Goal: Transaction & Acquisition: Purchase product/service

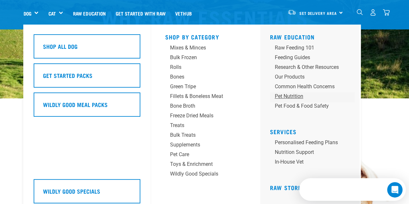
scroll to position [350, 0]
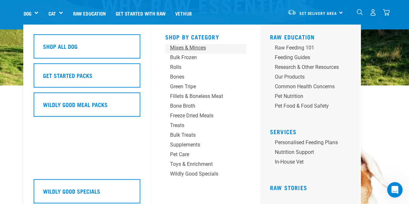
click at [209, 46] on div "Mixes & Minces" at bounding box center [200, 48] width 60 height 8
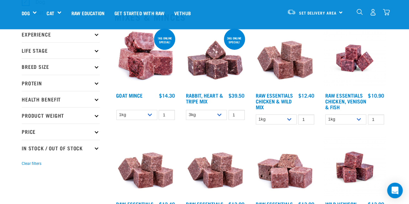
scroll to position [69, 0]
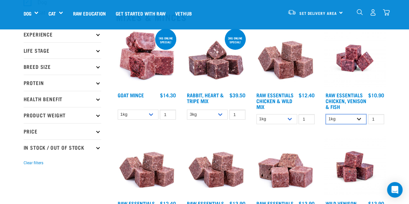
click at [334, 120] on select "1kg 3kg" at bounding box center [345, 119] width 41 height 10
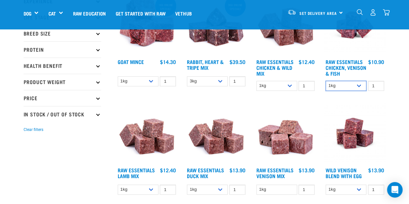
scroll to position [103, 0]
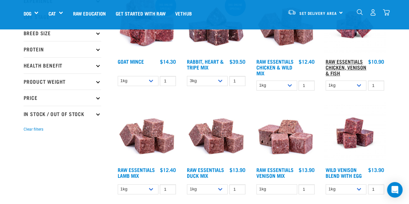
click at [348, 67] on link "Raw Essentials Chicken, Venison & Fish" at bounding box center [345, 67] width 41 height 15
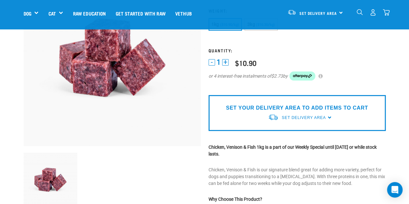
scroll to position [78, 0]
click at [297, 117] on span "Set Delivery Area" at bounding box center [303, 117] width 44 height 5
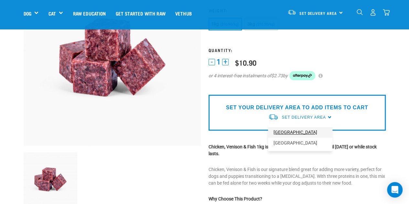
click at [286, 135] on link "[GEOGRAPHIC_DATA]" at bounding box center [300, 132] width 64 height 11
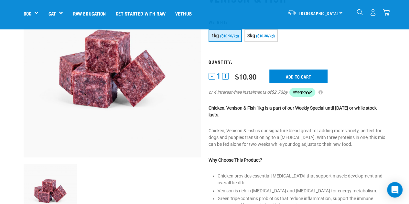
scroll to position [67, 0]
click at [281, 80] on input "Add to cart" at bounding box center [298, 77] width 58 height 14
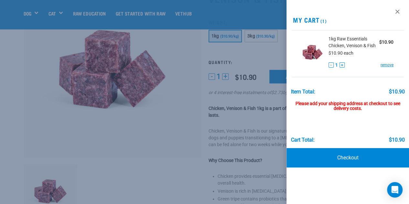
click at [263, 124] on div at bounding box center [204, 102] width 409 height 204
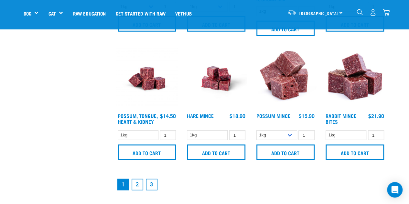
scroll to position [883, 0]
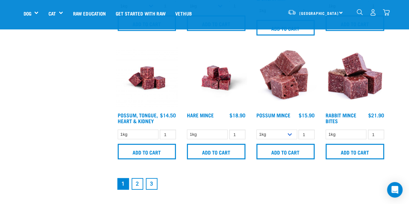
click at [137, 180] on link "2" at bounding box center [137, 184] width 12 height 12
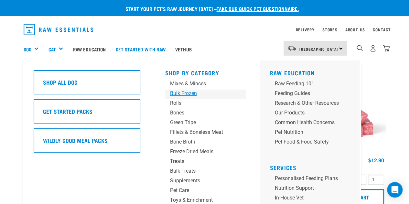
click at [187, 92] on div "Bulk Frozen" at bounding box center [200, 93] width 60 height 8
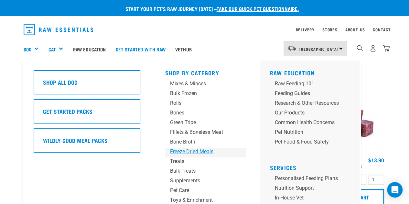
click at [191, 153] on div "Freeze Dried Meals" at bounding box center [200, 152] width 60 height 8
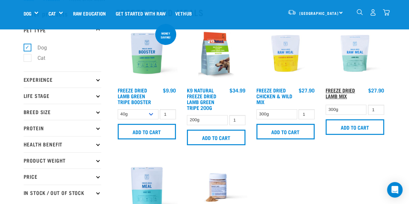
scroll to position [24, 0]
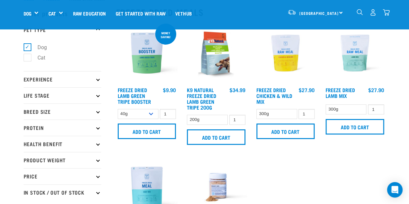
click at [354, 52] on img at bounding box center [355, 53] width 62 height 62
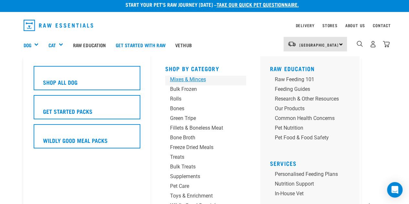
scroll to position [7, 0]
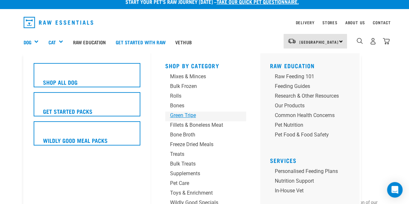
click at [192, 117] on div "Green Tripe" at bounding box center [200, 115] width 60 height 8
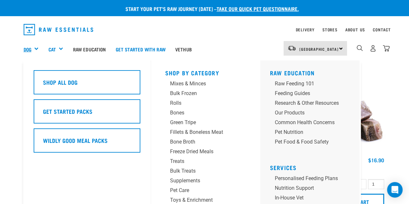
click at [28, 52] on link "Dog" at bounding box center [28, 49] width 8 height 7
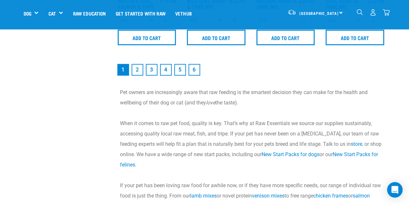
scroll to position [994, 0]
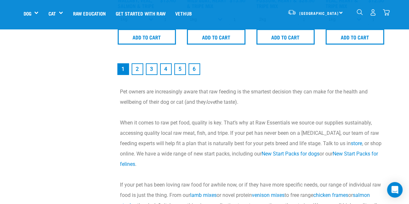
click at [139, 68] on link "2" at bounding box center [137, 69] width 12 height 12
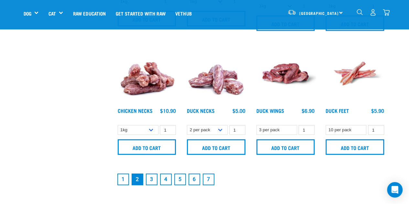
scroll to position [879, 0]
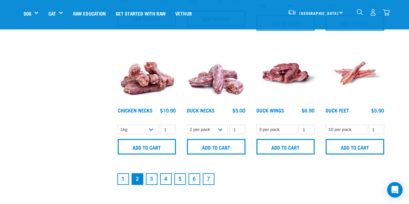
click at [150, 178] on link "3" at bounding box center [152, 179] width 12 height 12
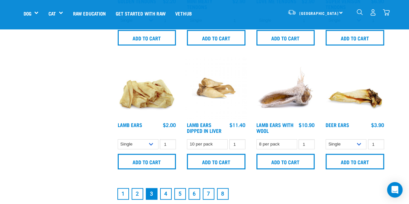
scroll to position [881, 0]
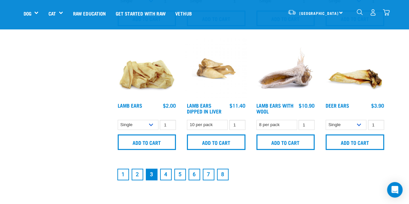
click at [163, 174] on link "4" at bounding box center [166, 175] width 12 height 12
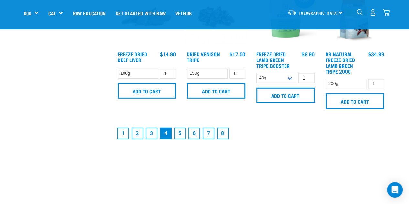
scroll to position [947, 0]
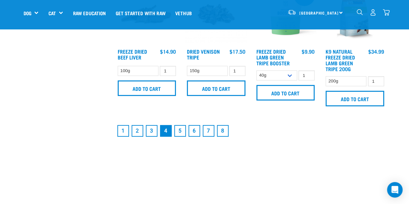
click at [179, 131] on link "5" at bounding box center [180, 131] width 12 height 12
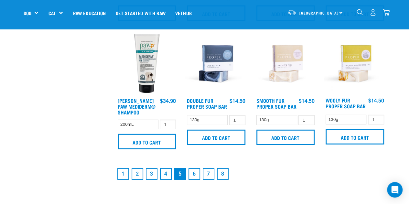
scroll to position [915, 0]
